Goal: Feedback & Contribution: Contribute content

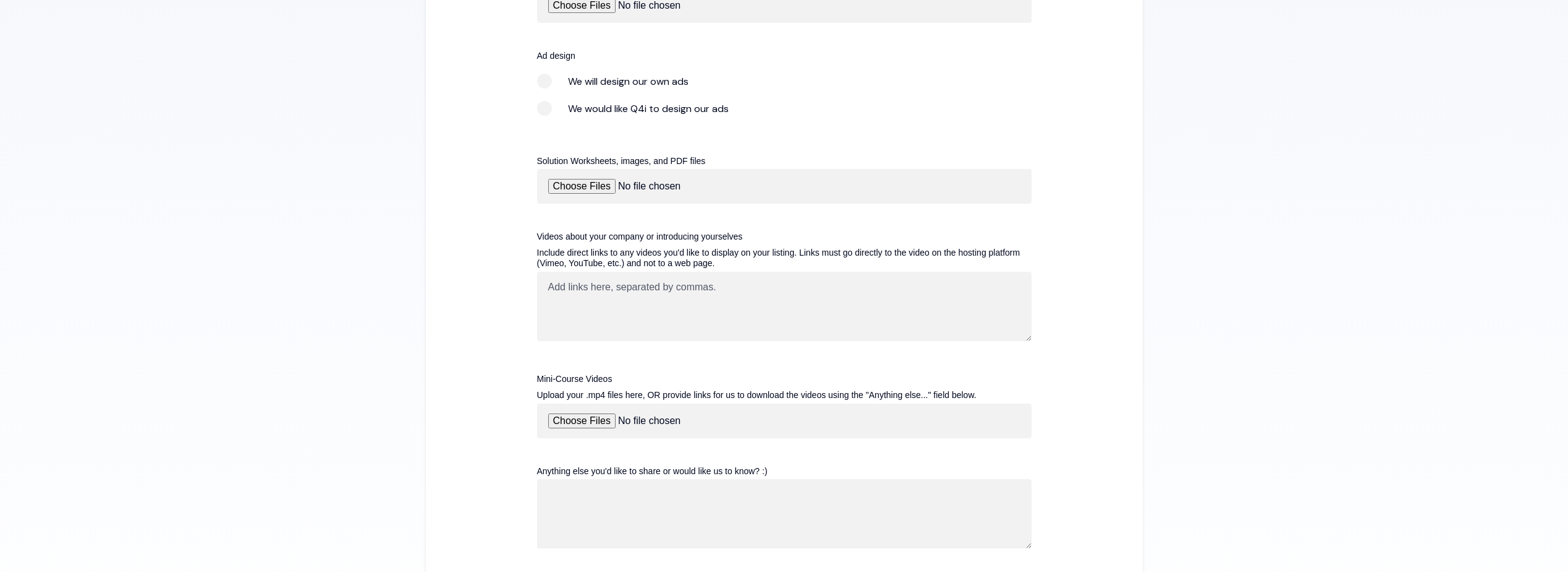
scroll to position [1237, 0]
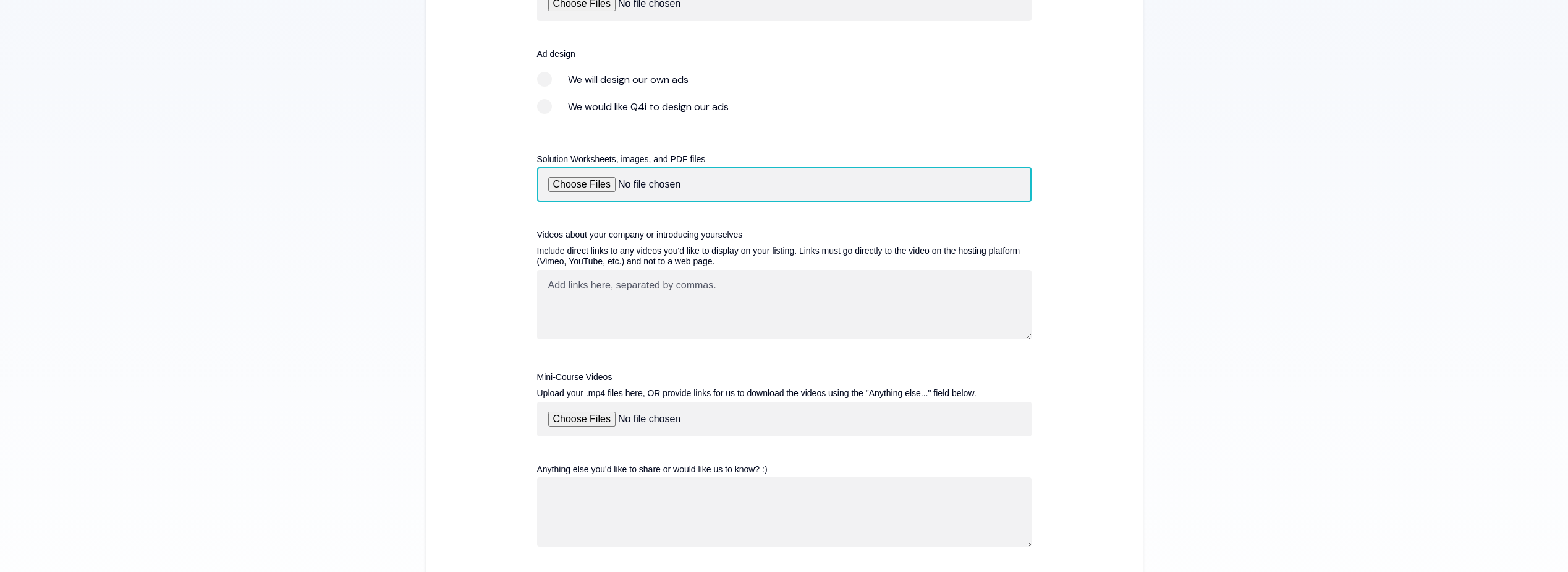
click at [586, 186] on input "Solution Worksheets, images, and PDF files" at bounding box center [785, 184] width 495 height 35
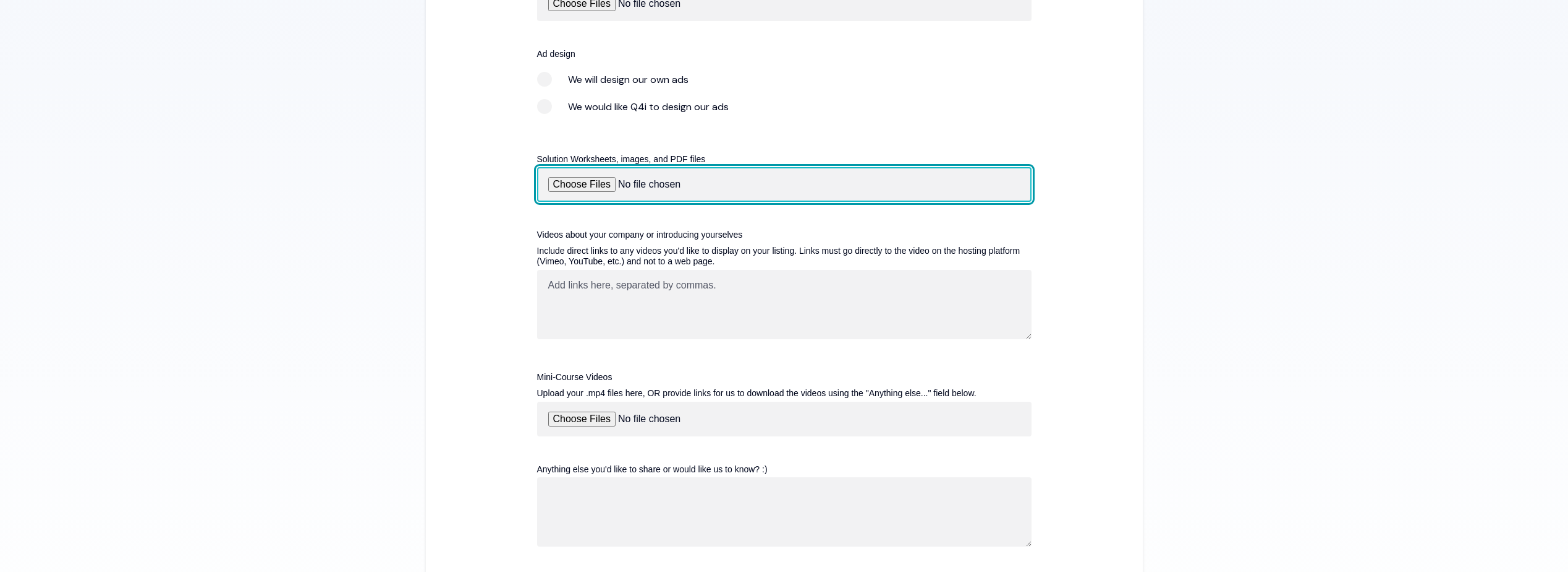
type input "C:\fakepath\Lumelight-Compliance-One-Pager.pdf"
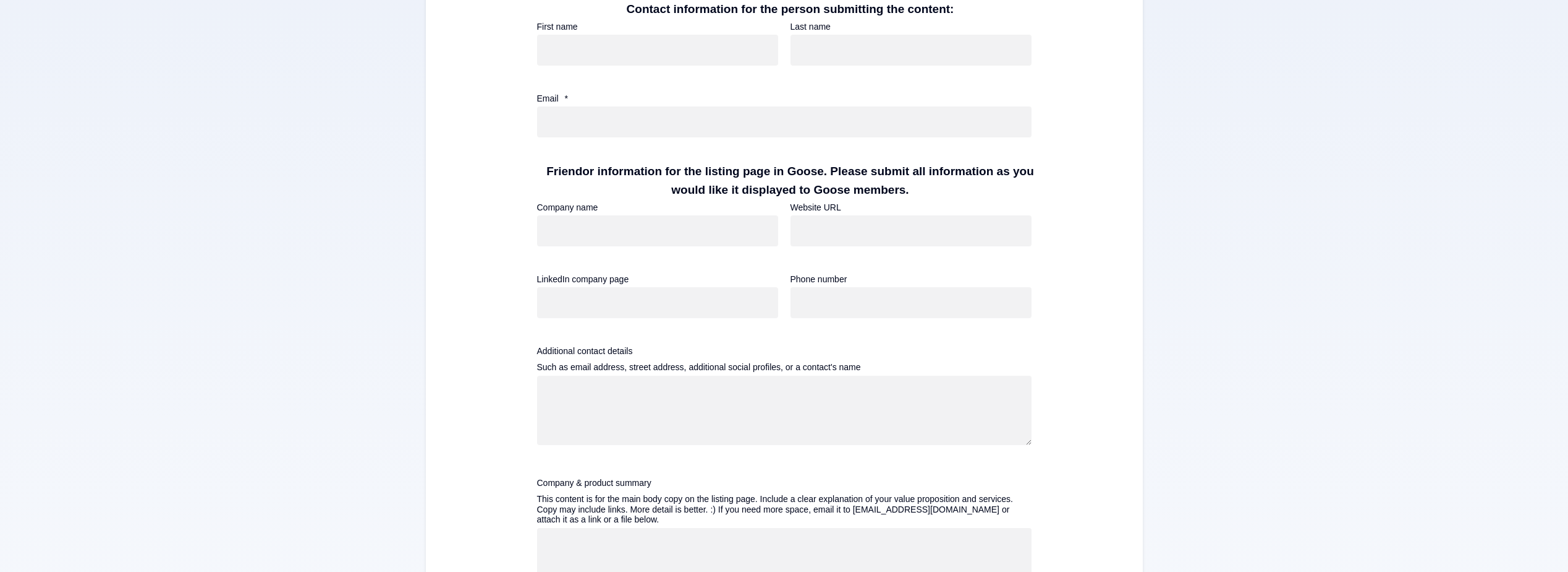
scroll to position [433, 0]
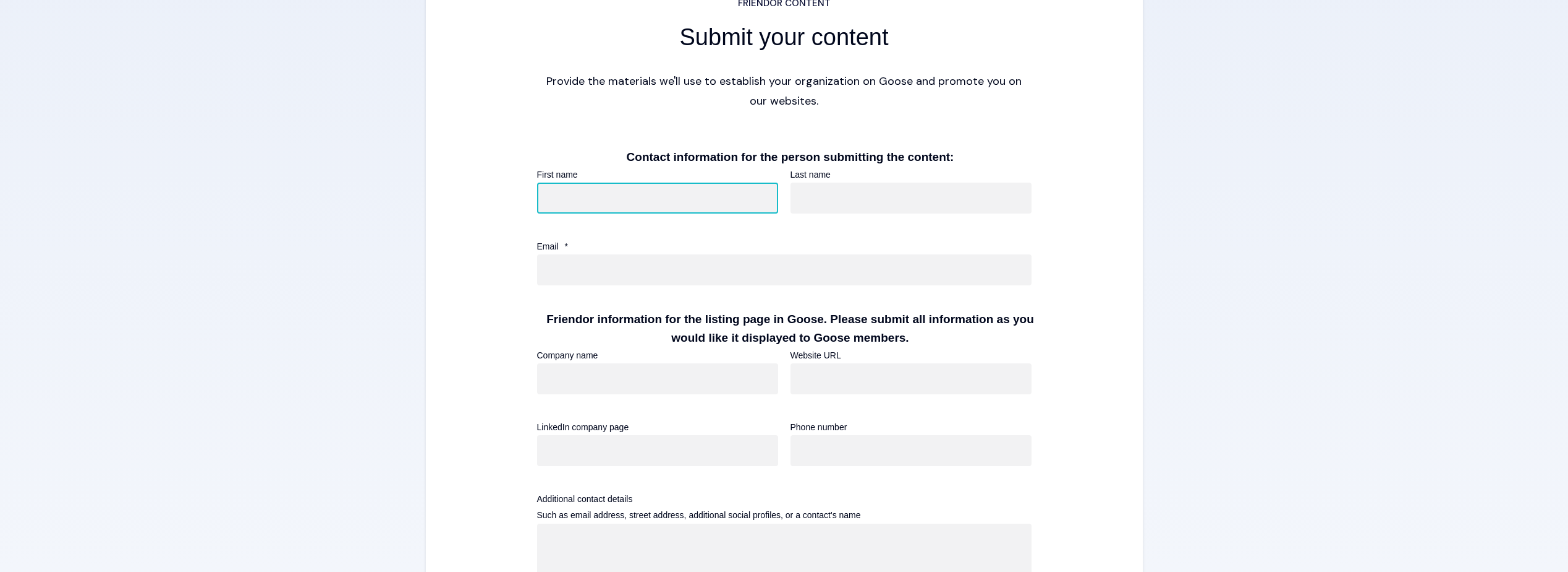
click at [592, 200] on input "First name" at bounding box center [658, 197] width 241 height 31
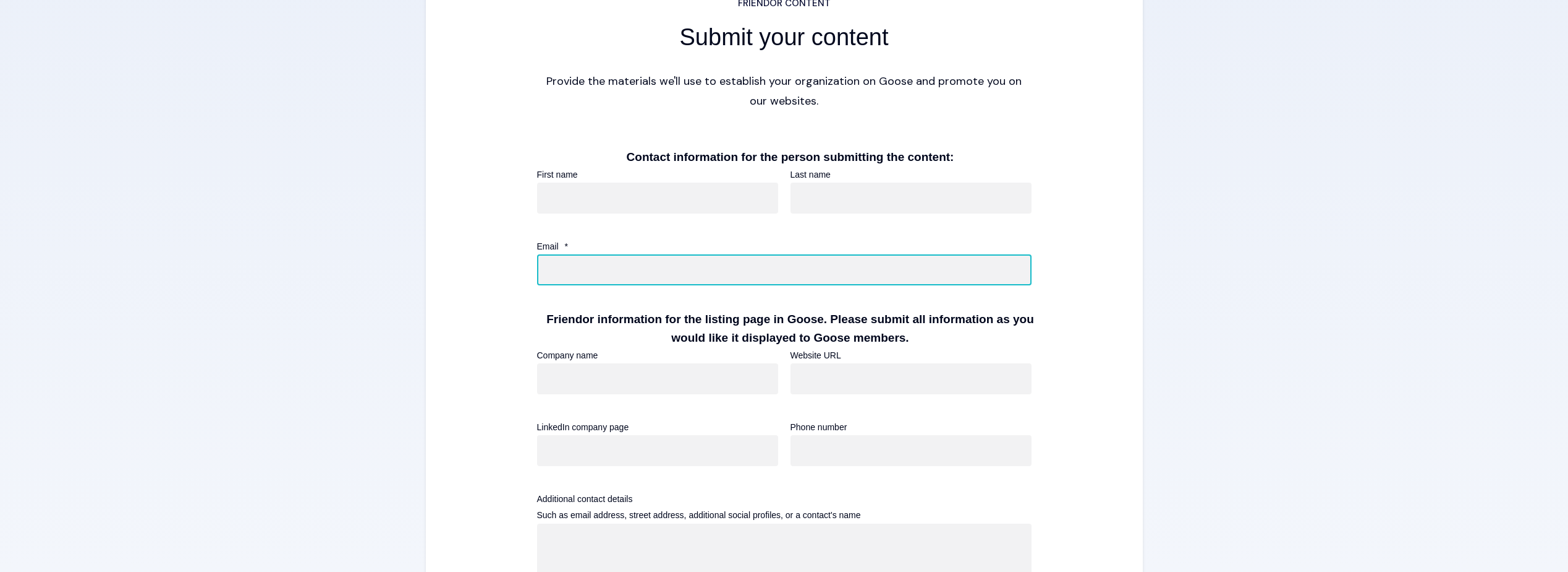
click at [549, 276] on input "Email *" at bounding box center [785, 269] width 495 height 31
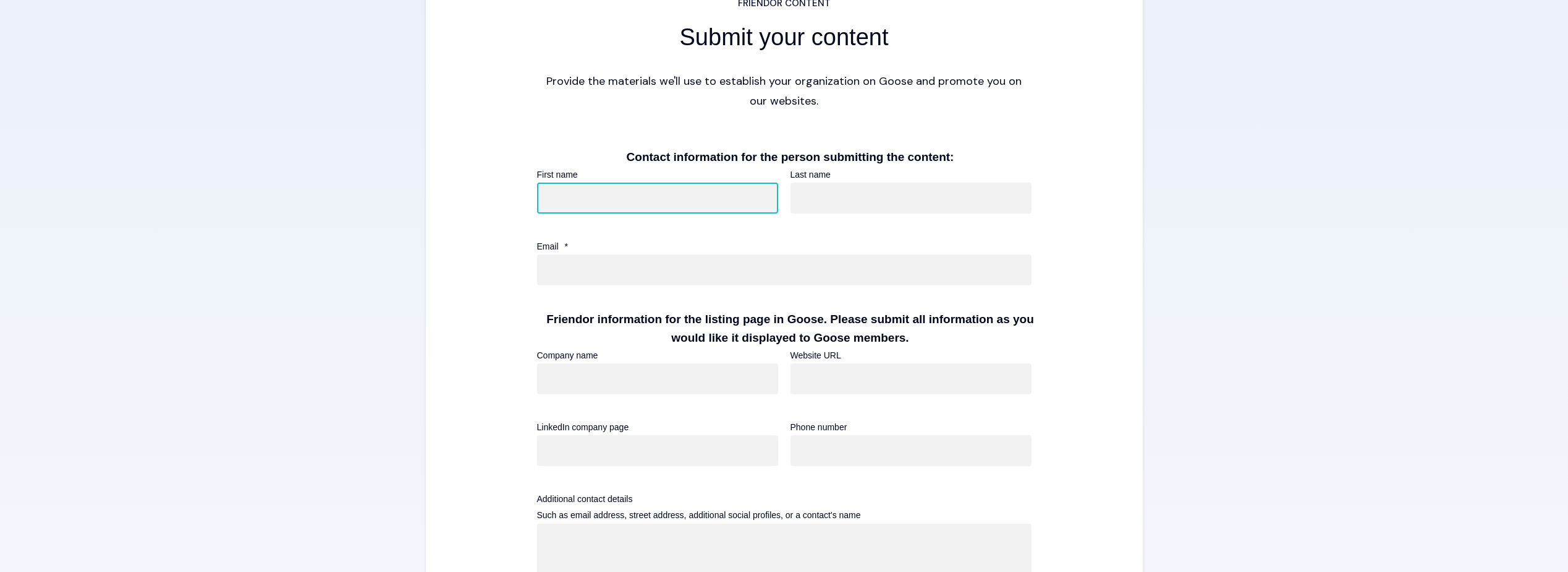
click at [586, 194] on input "First name" at bounding box center [658, 197] width 241 height 31
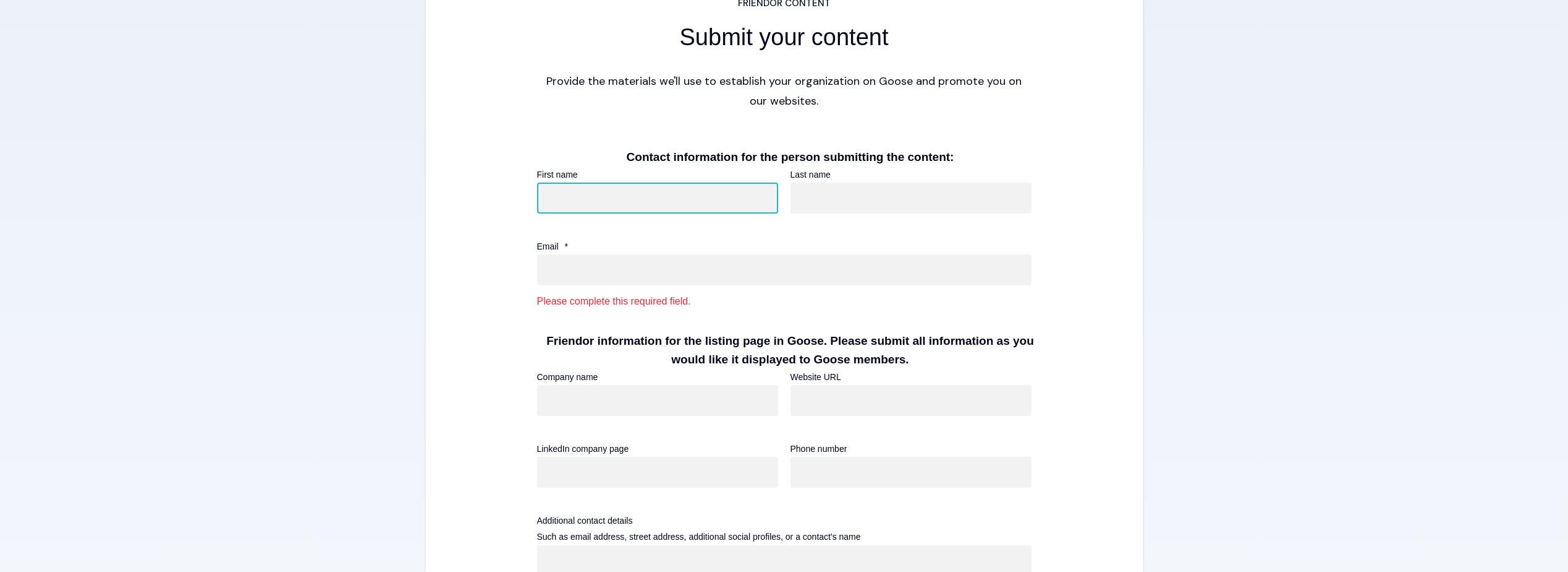
type input "Erica"
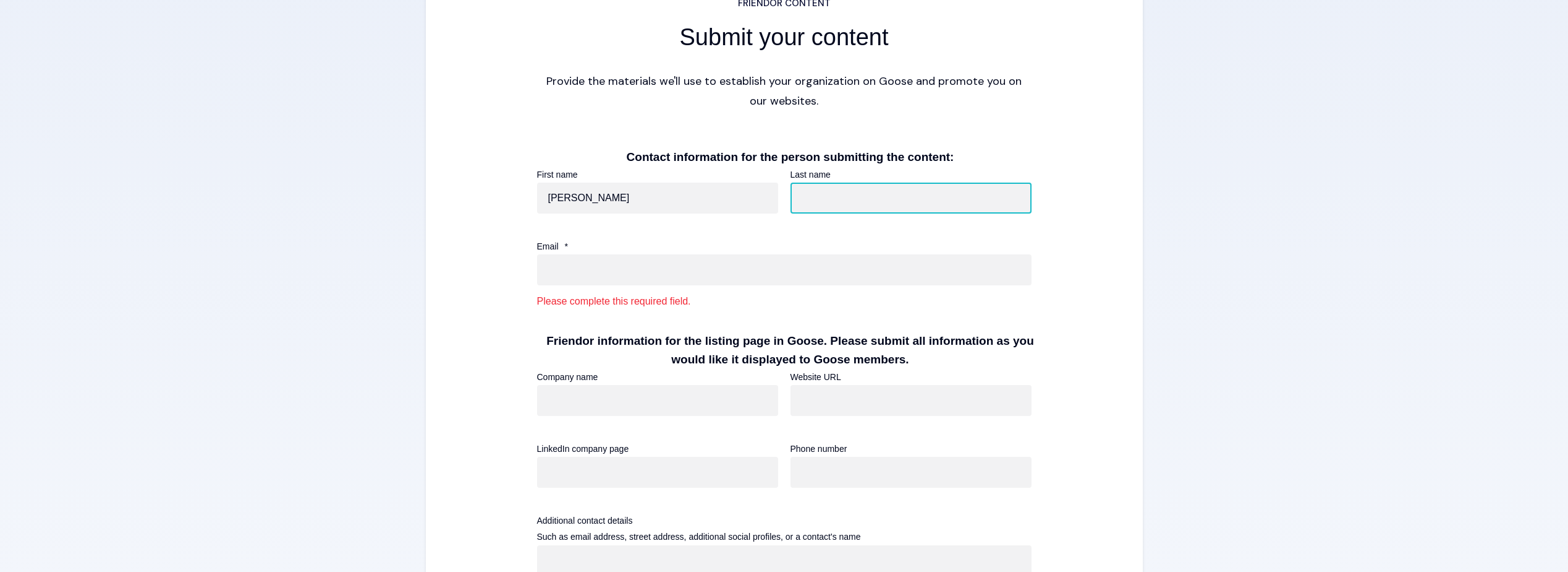
type input "Ramos"
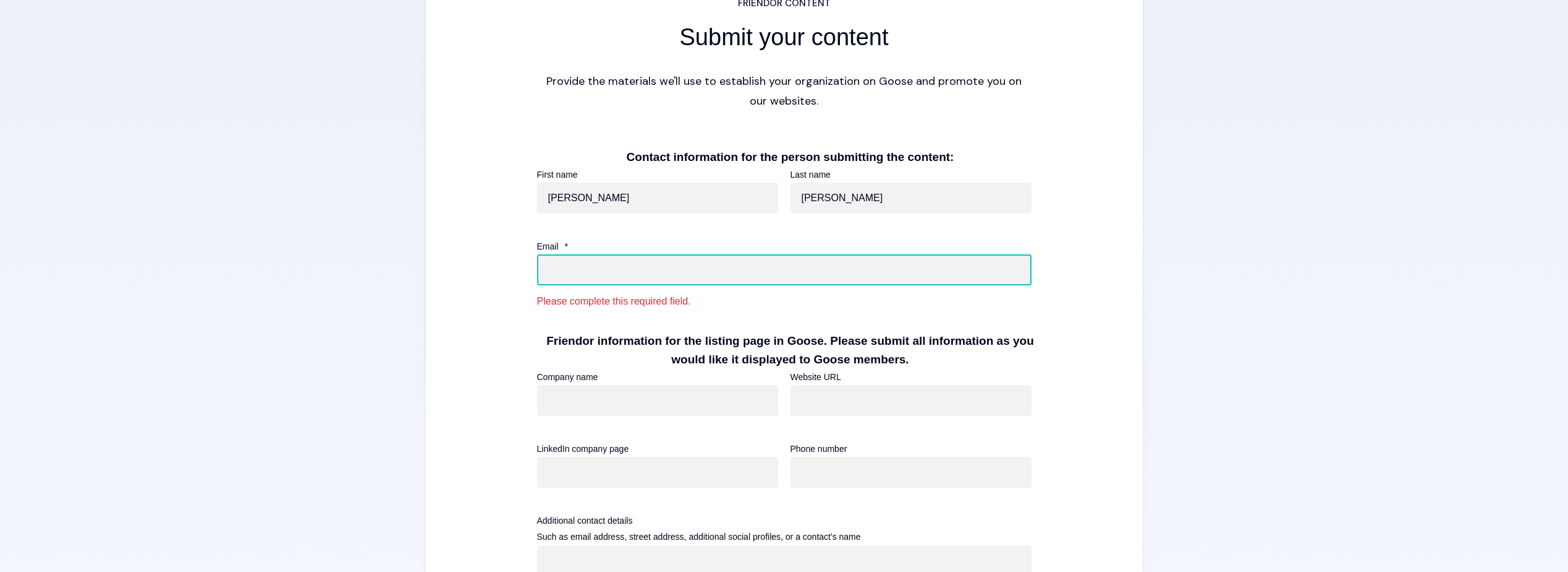
type input "erica.ramos@lumelight.com"
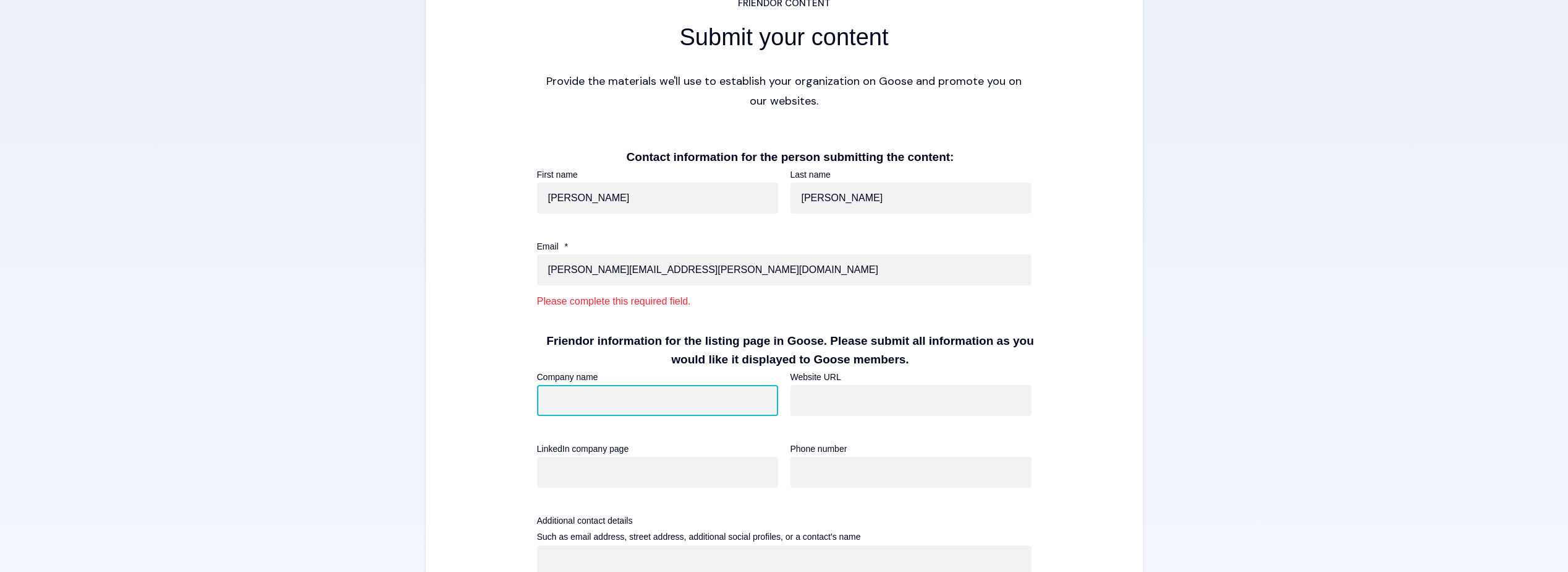
type input "Lumelight"
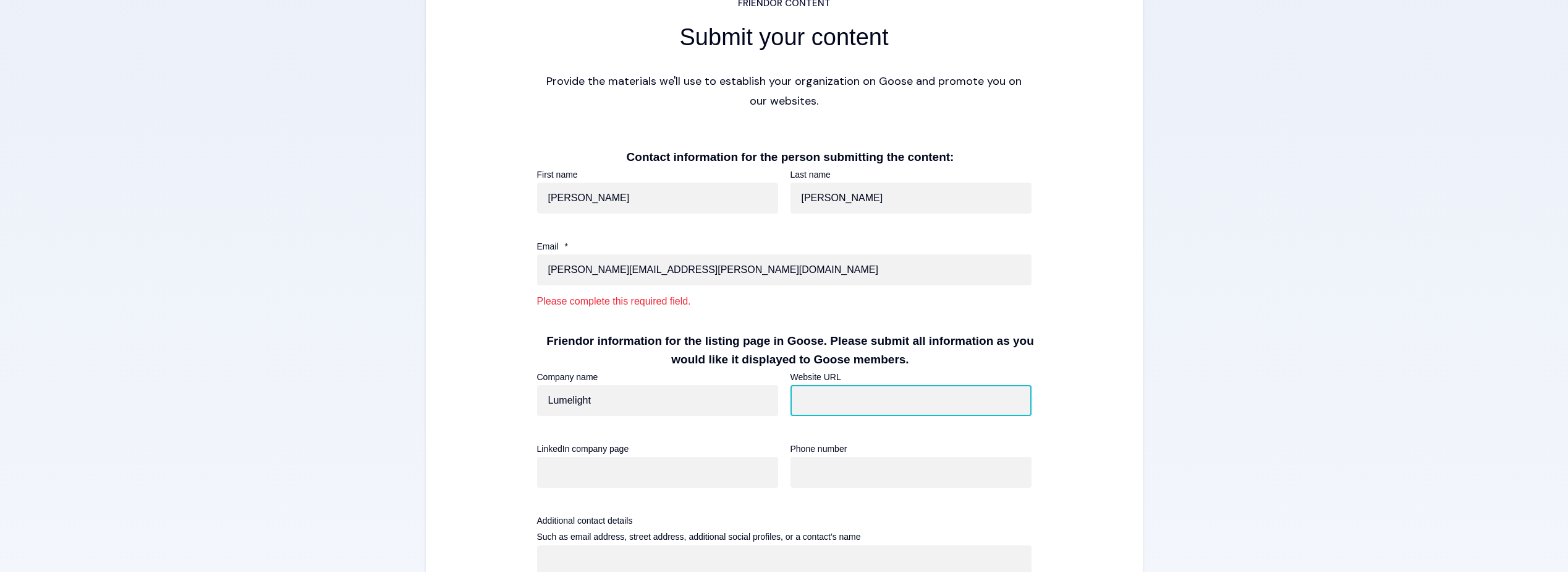
type input "www.lumelight.com"
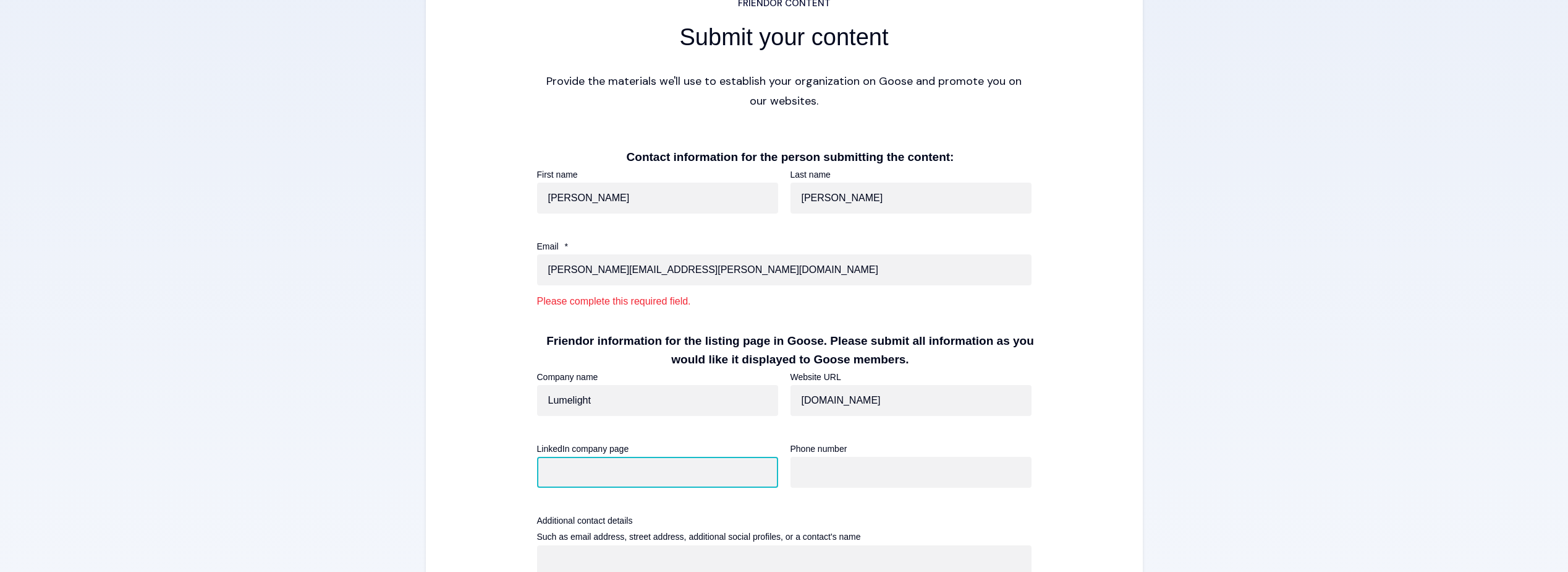
type input "https://www.linkedin.com/company/lumelight"
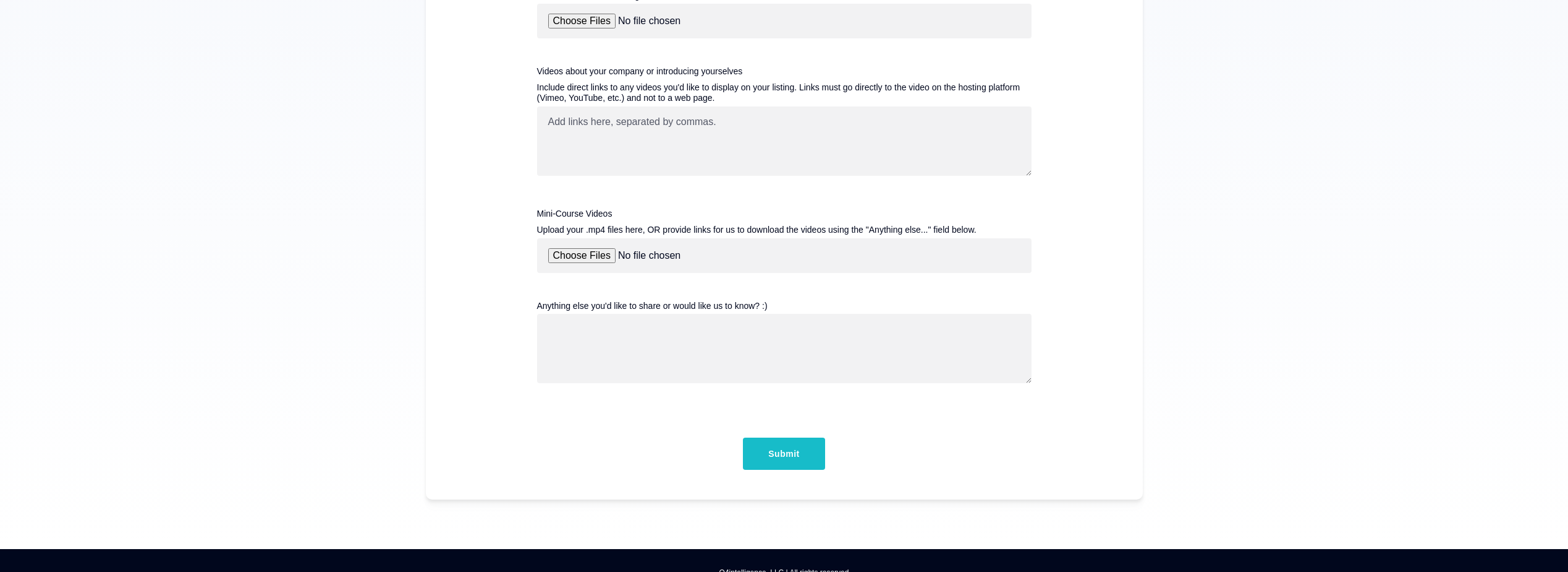
scroll to position [1425, 0]
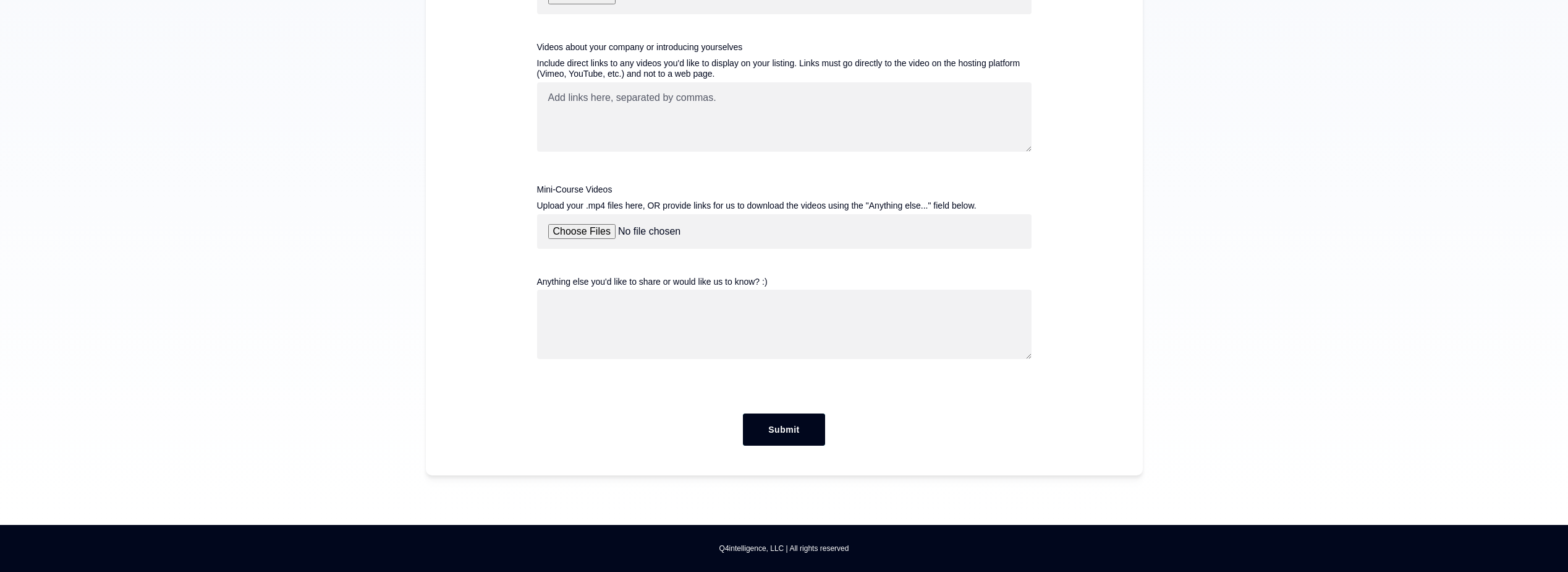
click at [785, 425] on input "Submit" at bounding box center [784, 430] width 82 height 32
click at [793, 433] on input "Submit" at bounding box center [784, 430] width 82 height 32
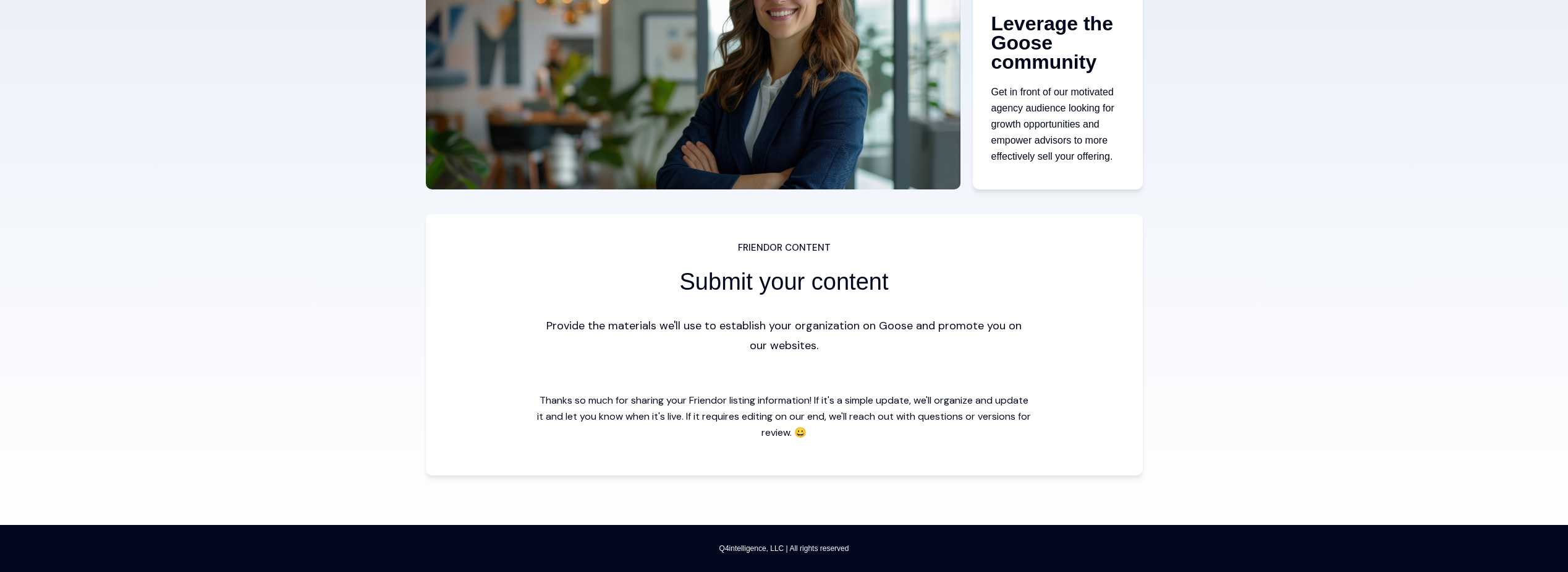
scroll to position [189, 0]
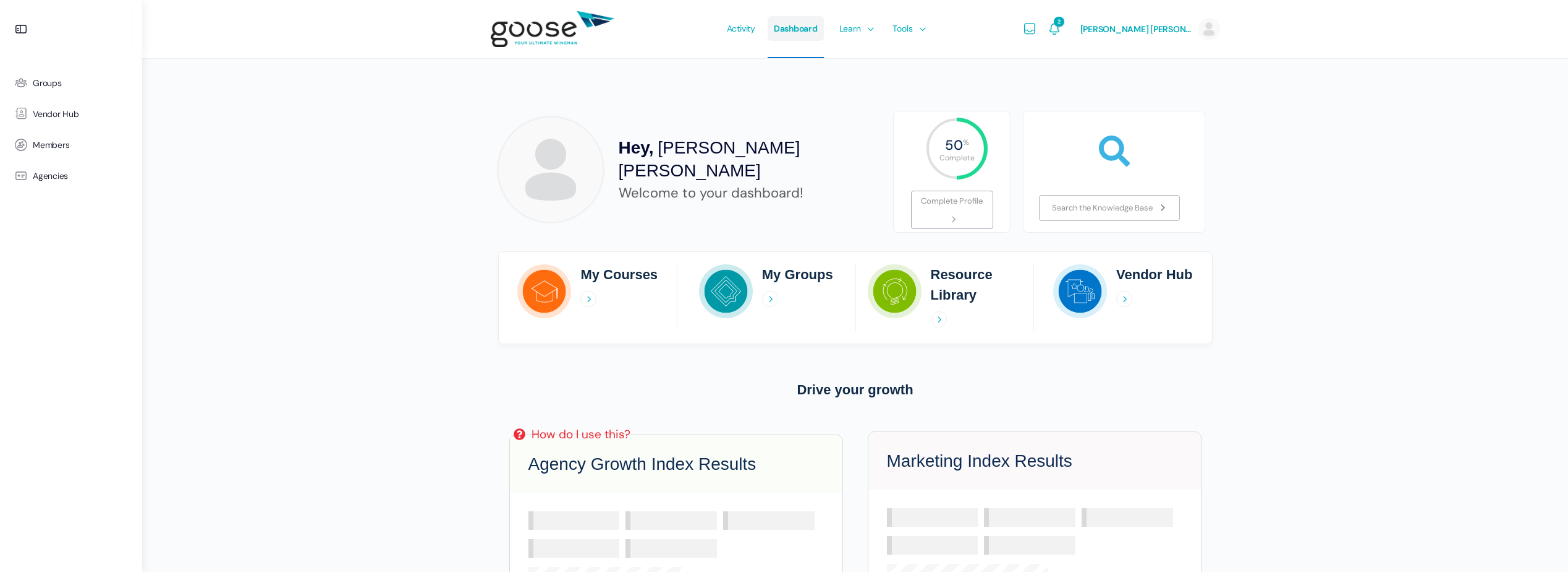
click at [802, 40] on span "Dashboard" at bounding box center [795, 28] width 44 height 58
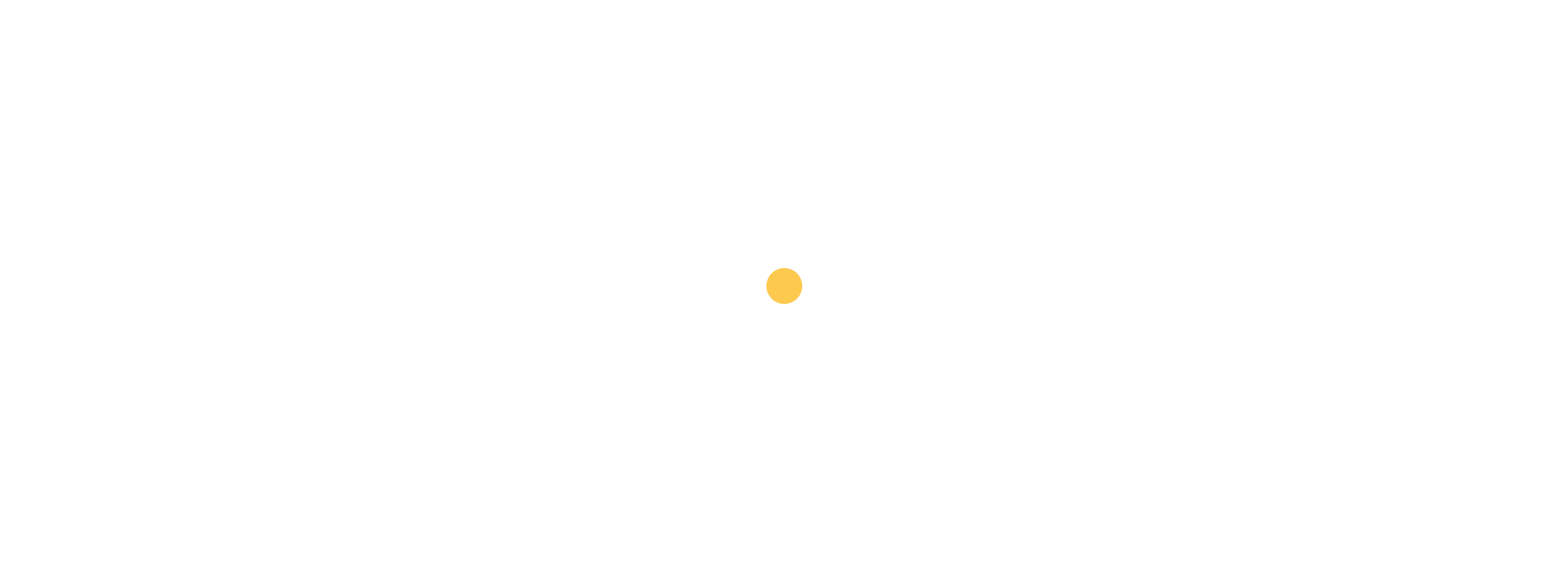
click at [802, 40] on e-page-transition at bounding box center [784, 286] width 1568 height 572
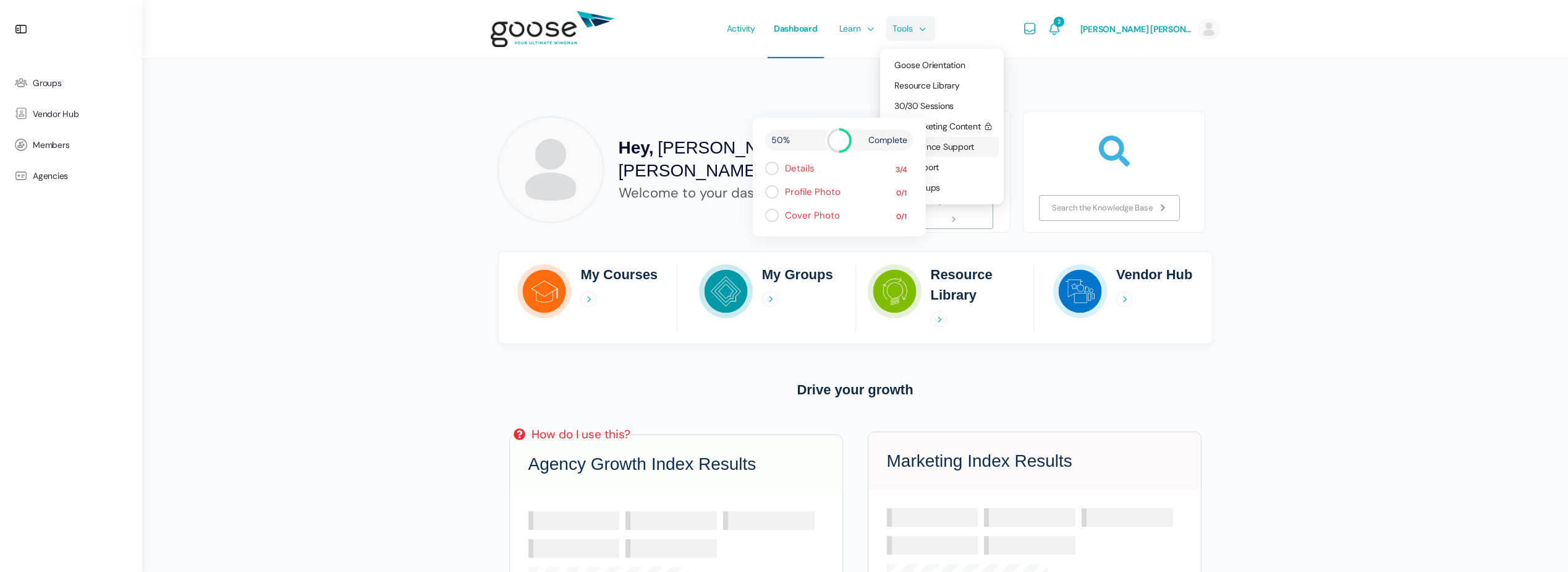
click at [986, 147] on link "Compliance Support" at bounding box center [942, 146] width 114 height 20
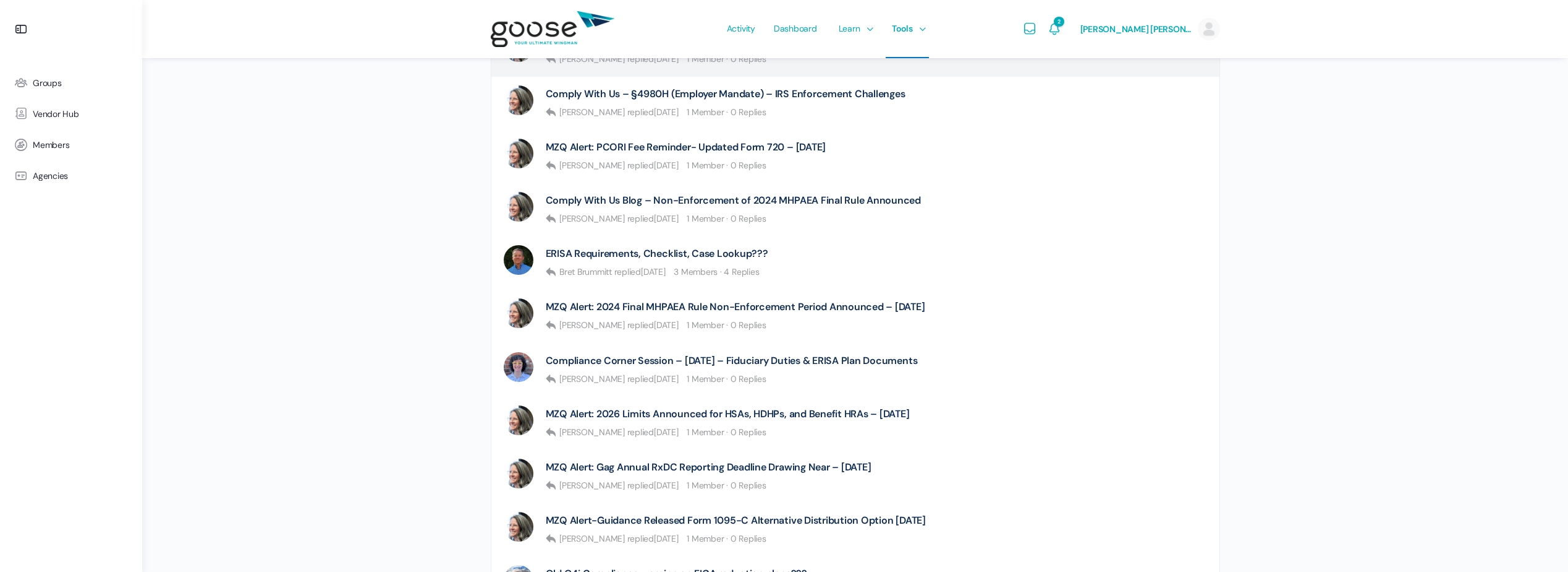
scroll to position [743, 0]
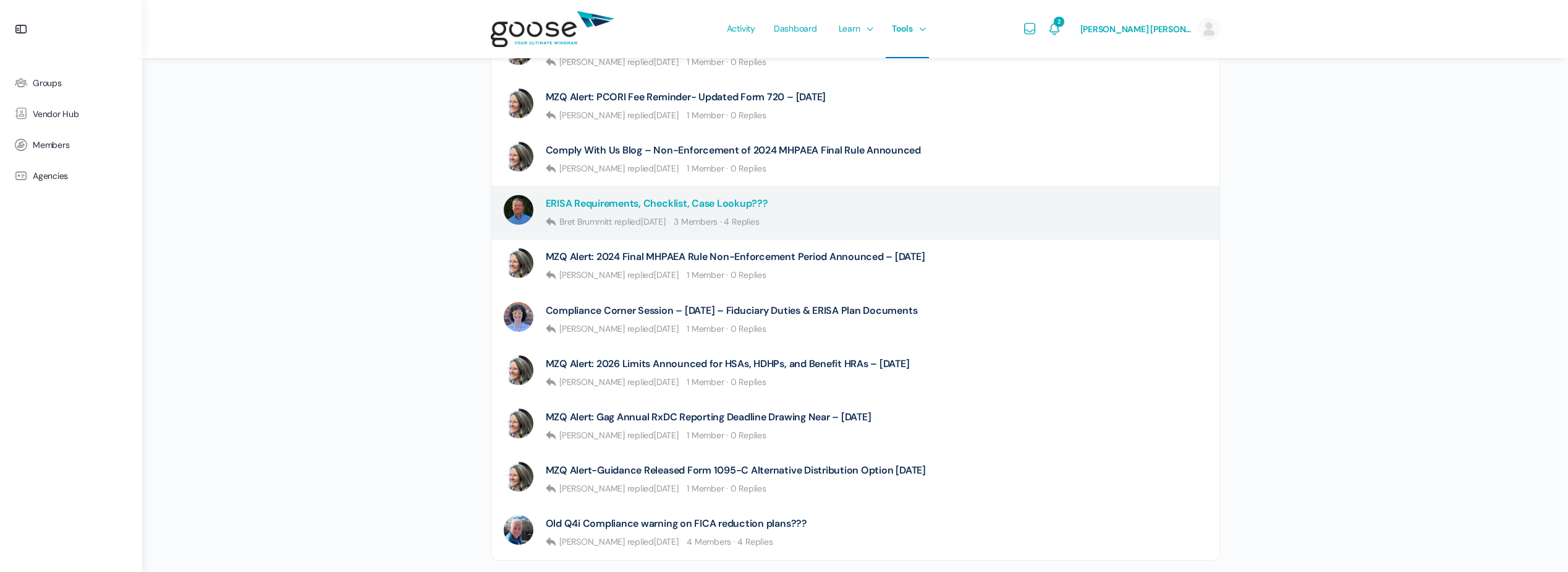
click at [594, 204] on link "ERISA Requirements, Checklist, Case Lookup???" at bounding box center [657, 203] width 223 height 11
click at [0, 0] on e-page-transition at bounding box center [0, 0] width 0 height 0
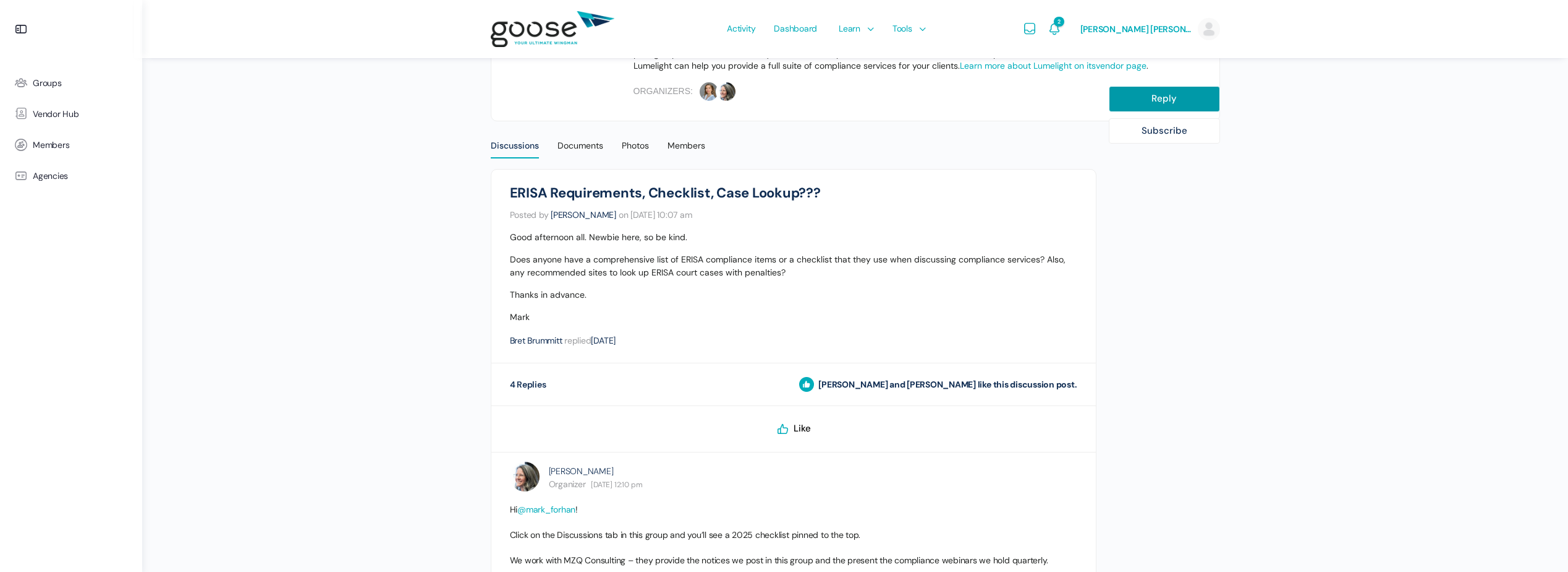
scroll to position [33, 0]
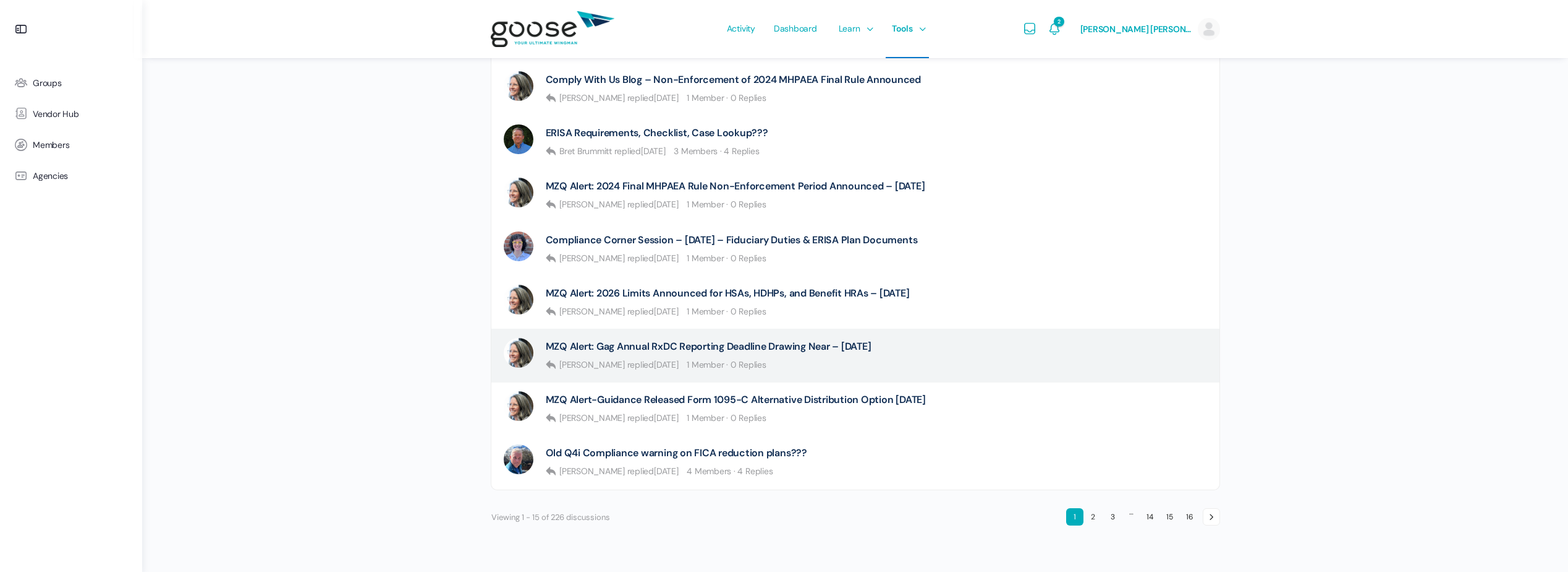
scroll to position [820, 0]
